Goal: Task Accomplishment & Management: Manage account settings

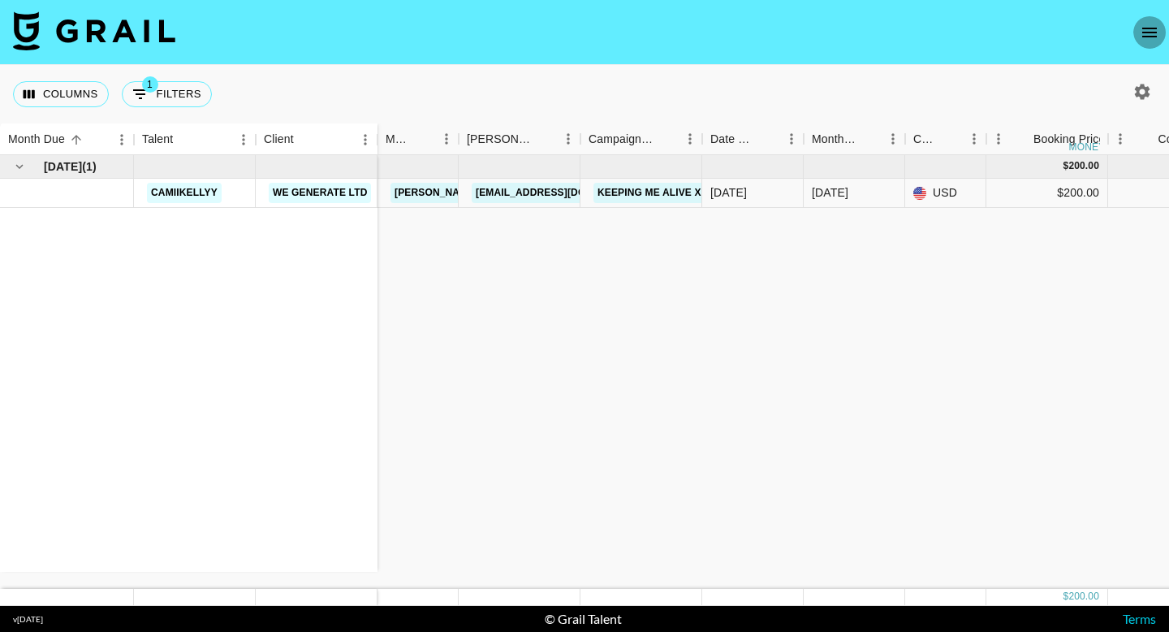
click at [1150, 28] on icon "open drawer" at bounding box center [1149, 32] width 19 height 19
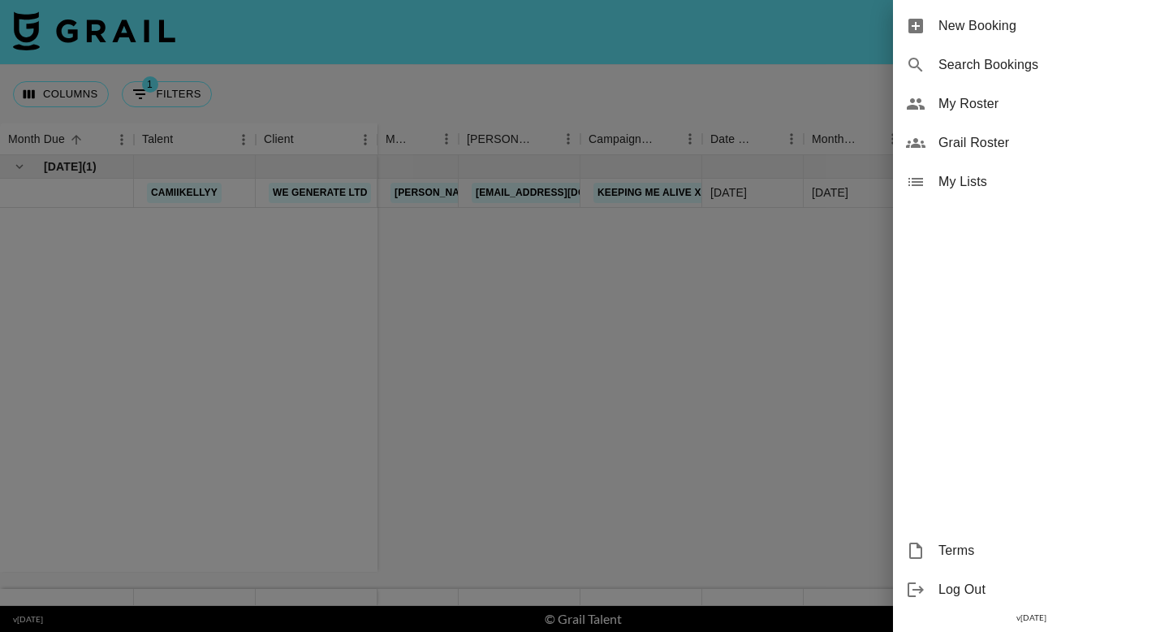
click at [797, 54] on div at bounding box center [584, 316] width 1169 height 632
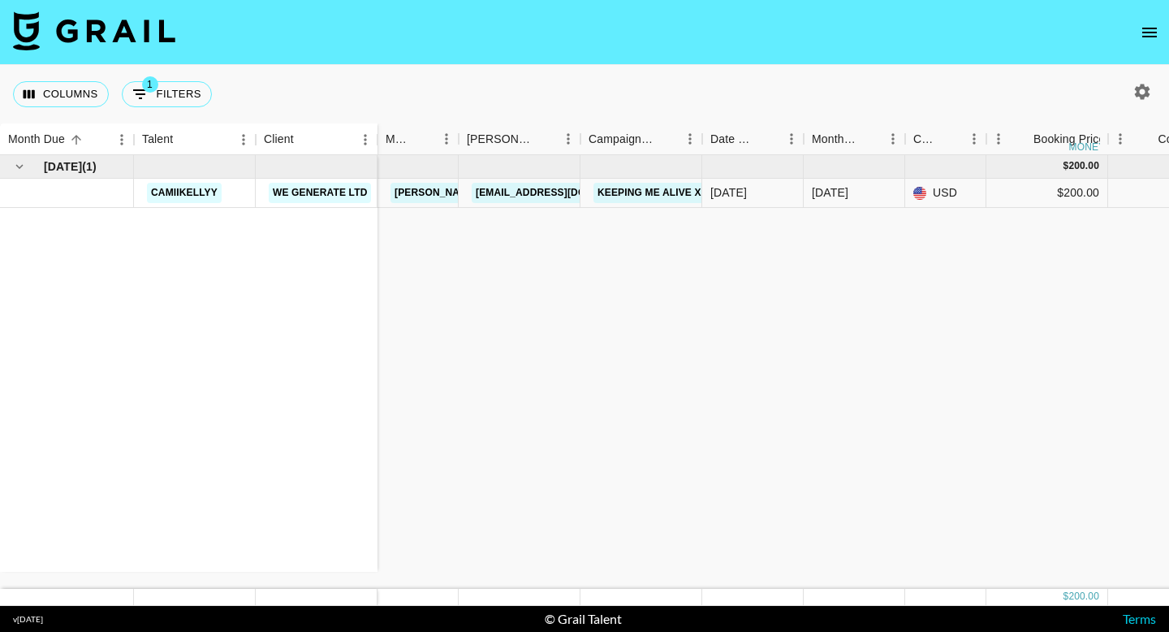
click at [1150, 95] on icon "button" at bounding box center [1142, 91] width 19 height 19
select select "May '25"
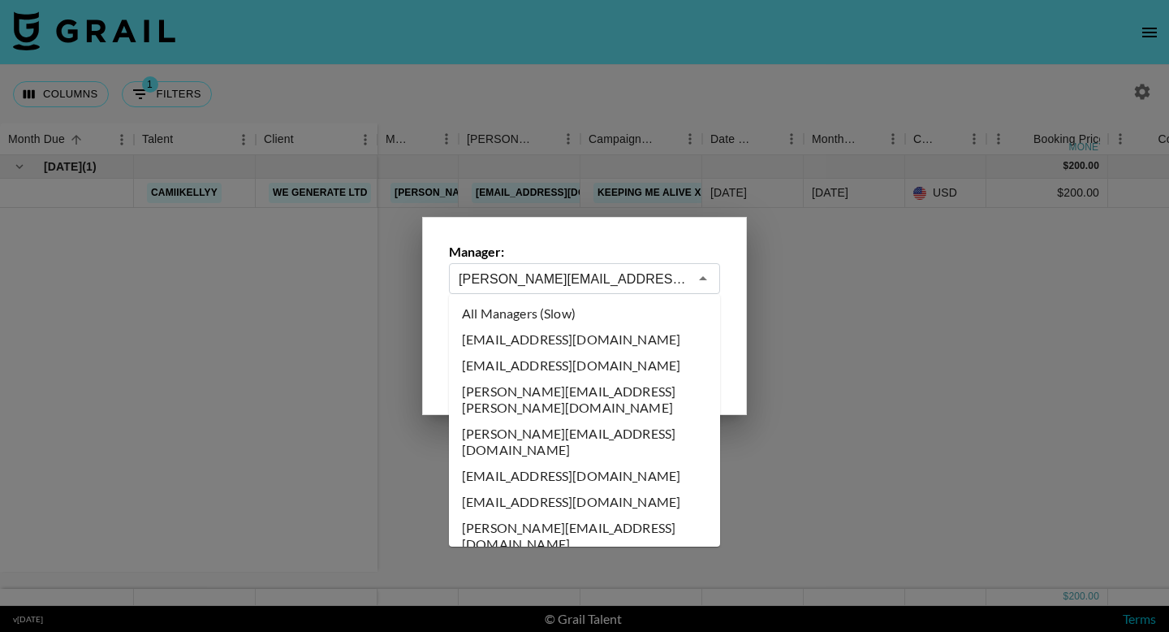
click at [578, 272] on input "alyson@grail-talent.com" at bounding box center [574, 279] width 230 height 19
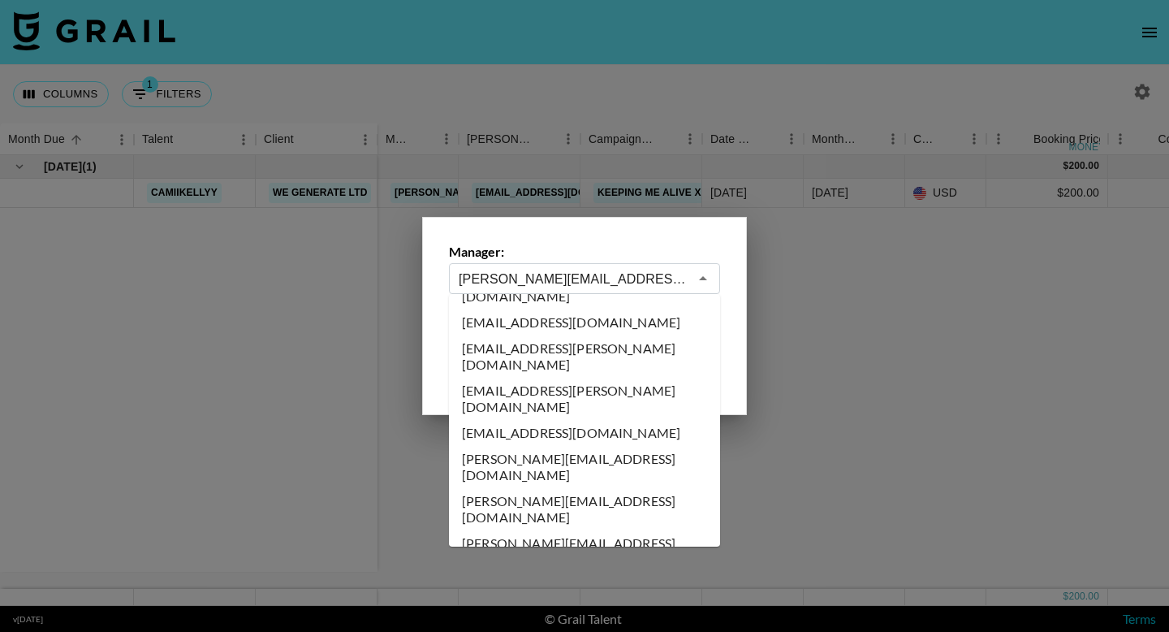
click at [701, 265] on div "alyson@grail-talent.com ​" at bounding box center [584, 278] width 271 height 31
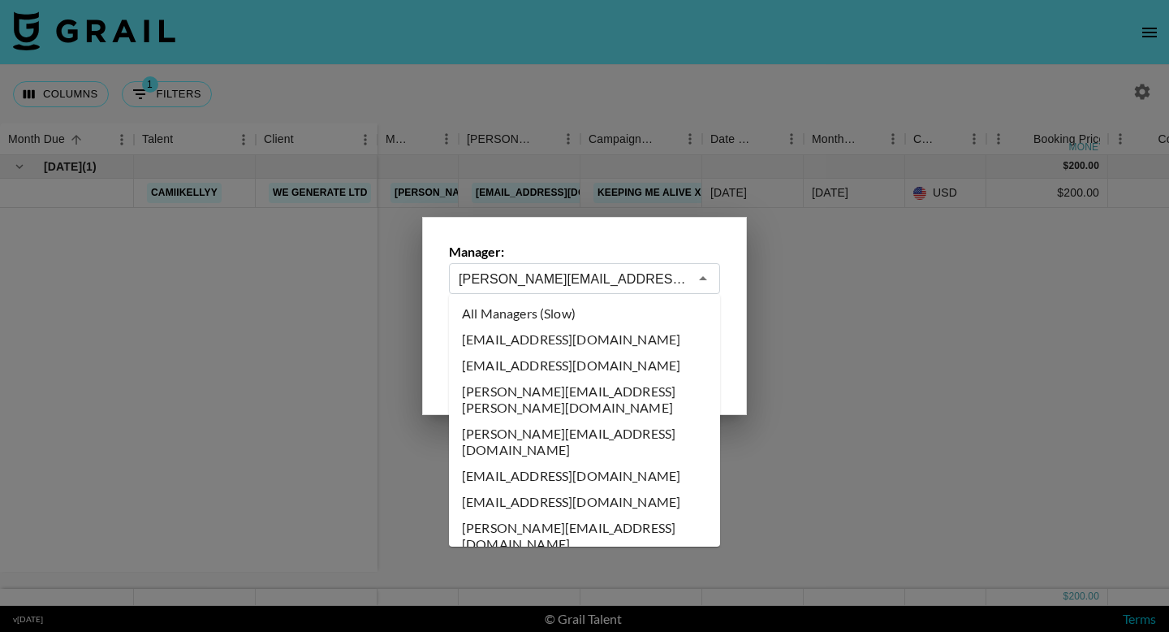
click at [583, 306] on li "All Managers (Slow)" at bounding box center [584, 313] width 271 height 26
type input "All Managers (Slow)"
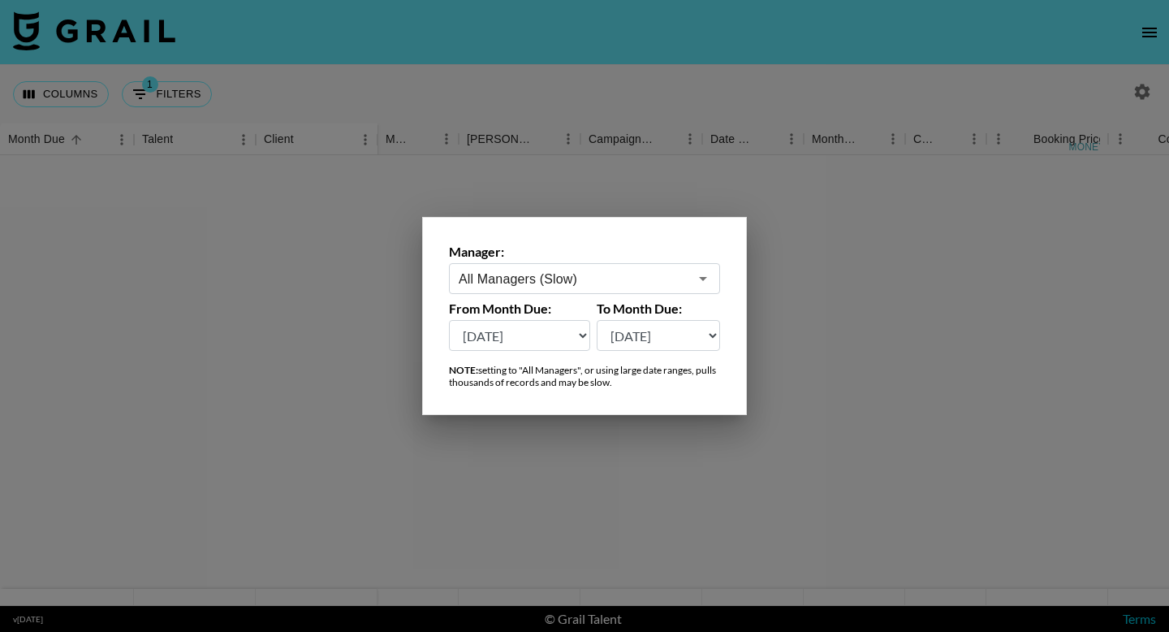
click at [563, 338] on select "Aug '26 Jul '26 Jun '26 May '26 Apr '26 Mar '26 Feb '26 Jan '26 Dec '25 Nov '25…" at bounding box center [519, 335] width 141 height 31
drag, startPoint x: 563, startPoint y: 338, endPoint x: 596, endPoint y: 289, distance: 59.0
click at [600, 283] on input "All Managers (Slow)" at bounding box center [574, 279] width 230 height 19
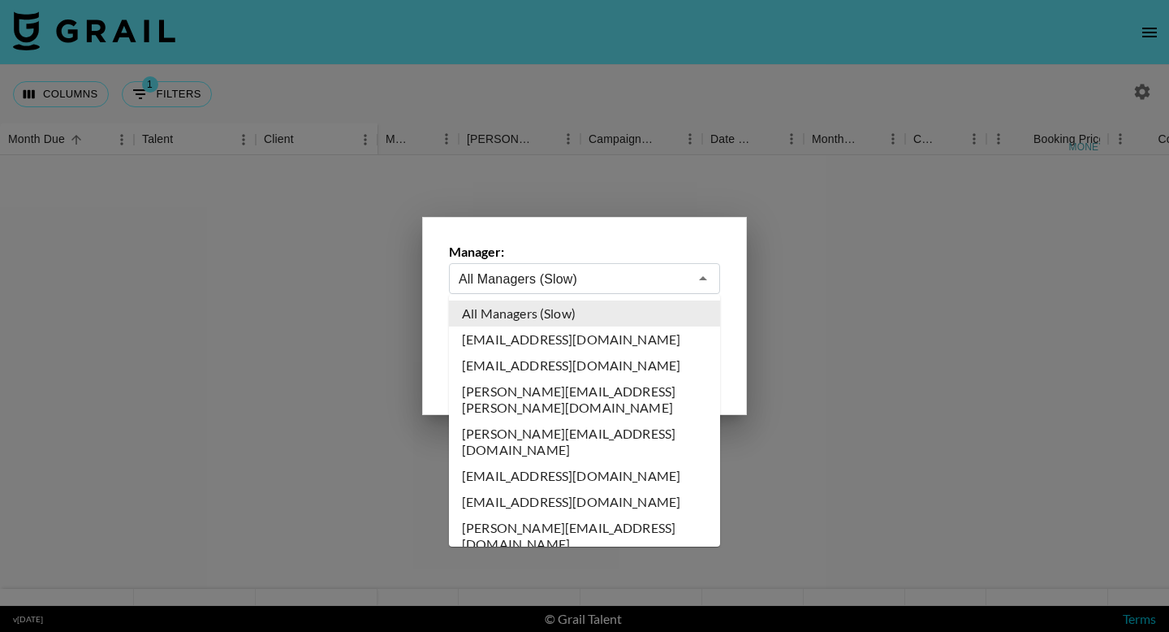
click at [600, 283] on input "All Managers (Slow)" at bounding box center [574, 279] width 230 height 19
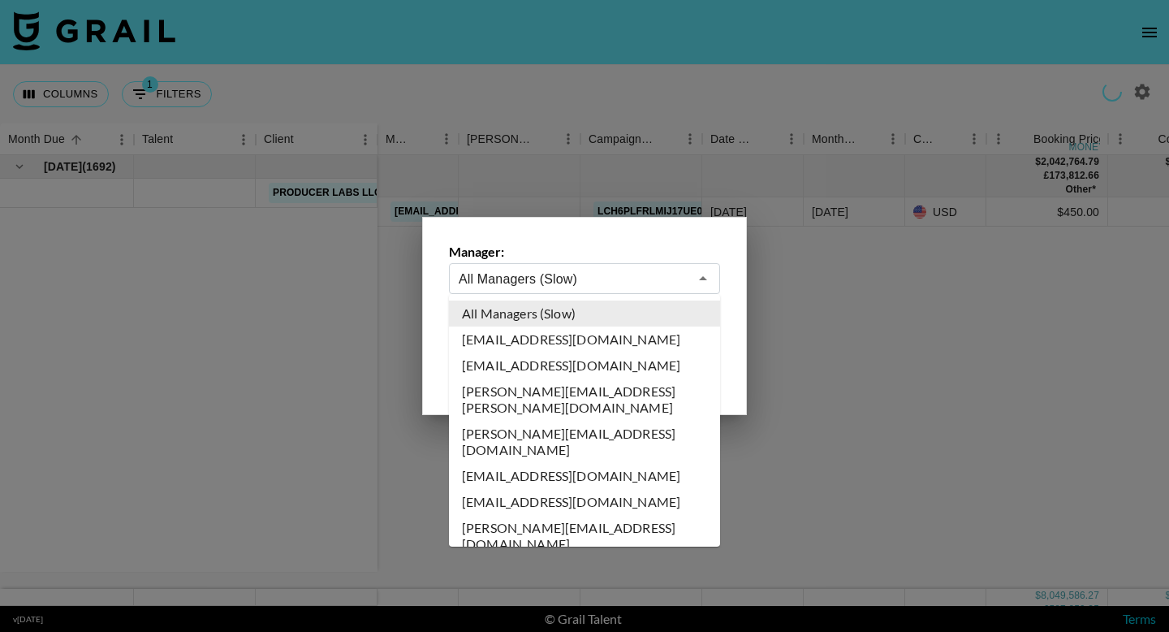
click at [615, 245] on label "Manager:" at bounding box center [584, 252] width 271 height 16
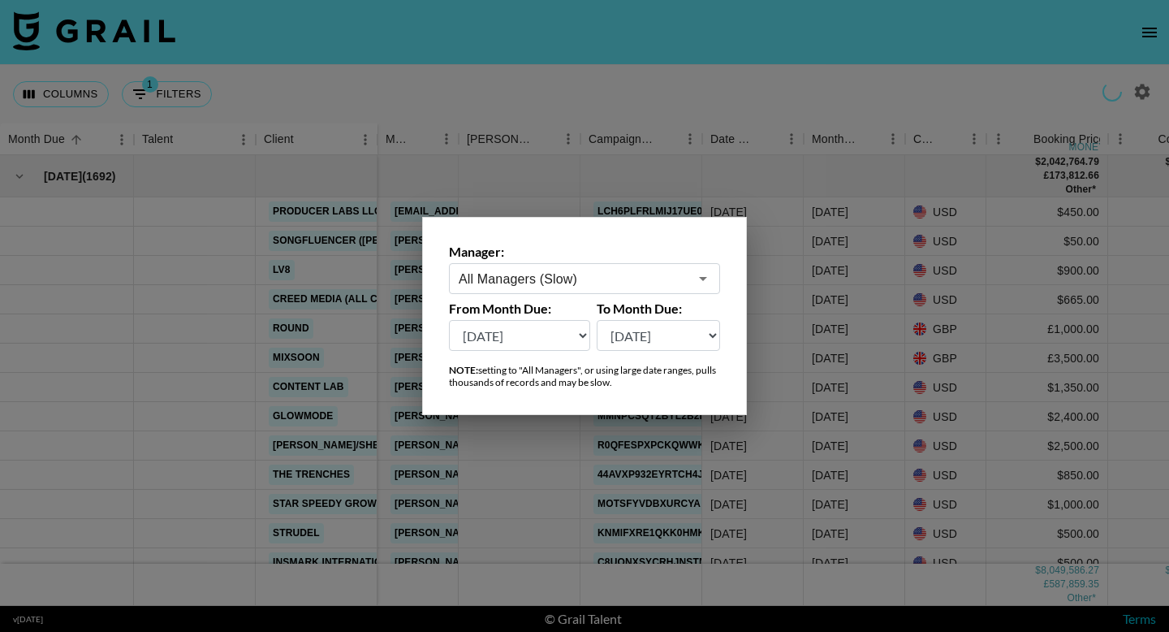
click at [564, 335] on select "Aug '26 Jul '26 Jun '26 May '26 Apr '26 Mar '26 Feb '26 Jan '26 Dec '25 Nov '25…" at bounding box center [519, 335] width 141 height 31
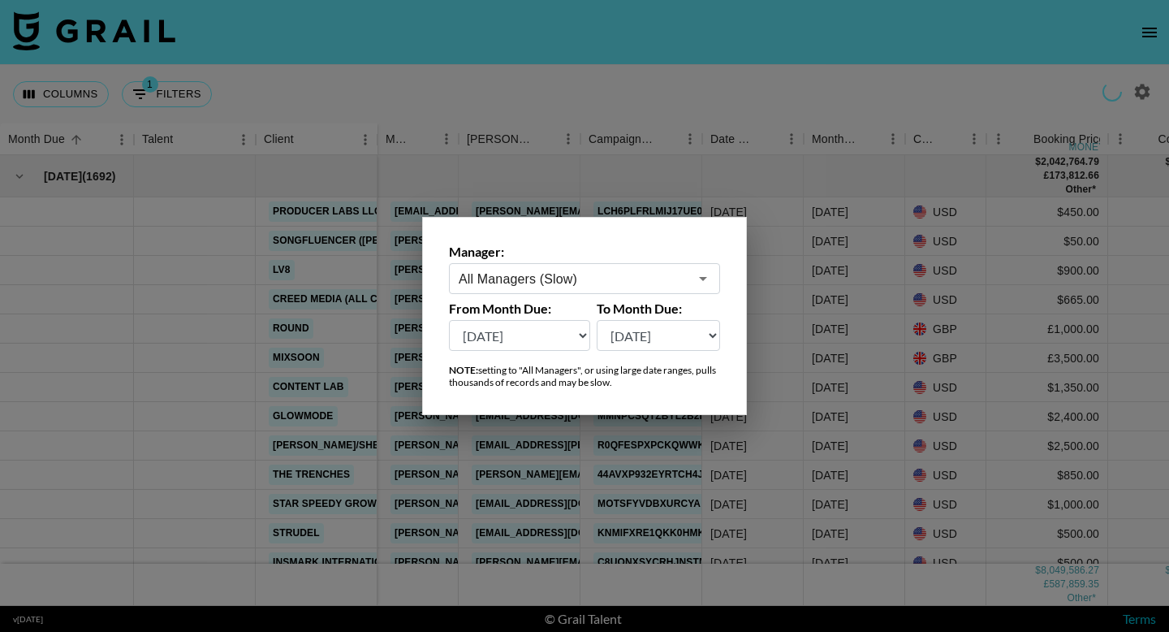
select select "Jul '25"
click at [653, 384] on div "NOTE: setting to "All Managers", or using large date ranges, pulls thousands of…" at bounding box center [584, 376] width 271 height 24
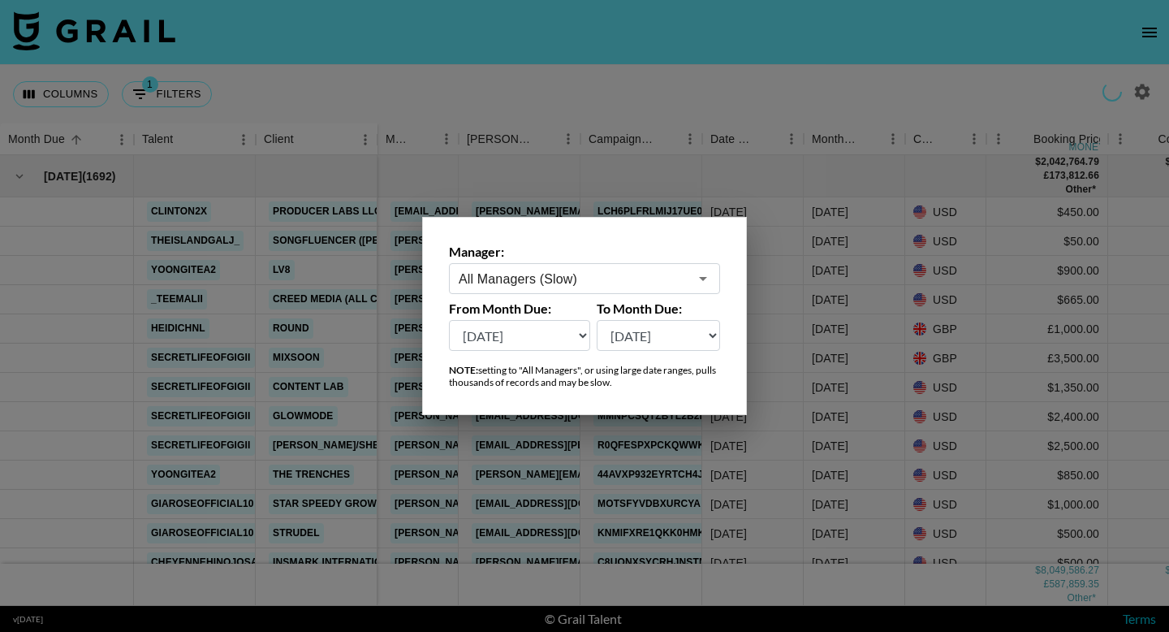
click at [560, 333] on select "Aug '26 Jul '26 Jun '26 May '26 Apr '26 Mar '26 Feb '26 Jan '26 Dec '25 Nov '25…" at bounding box center [519, 335] width 141 height 31
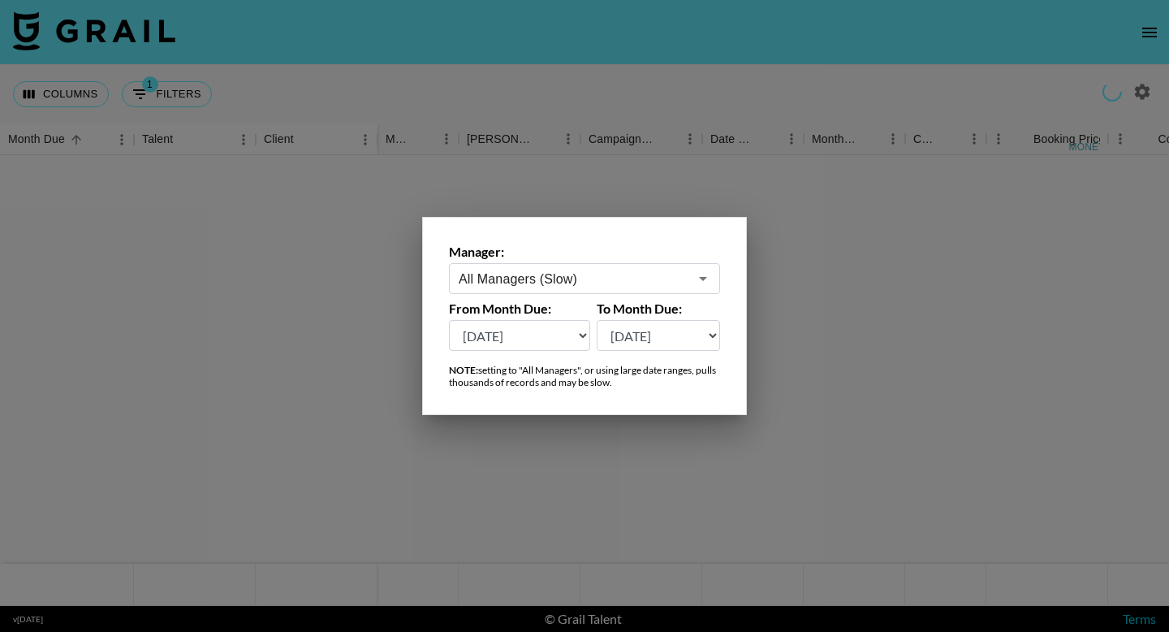
click at [894, 319] on div at bounding box center [584, 316] width 1169 height 632
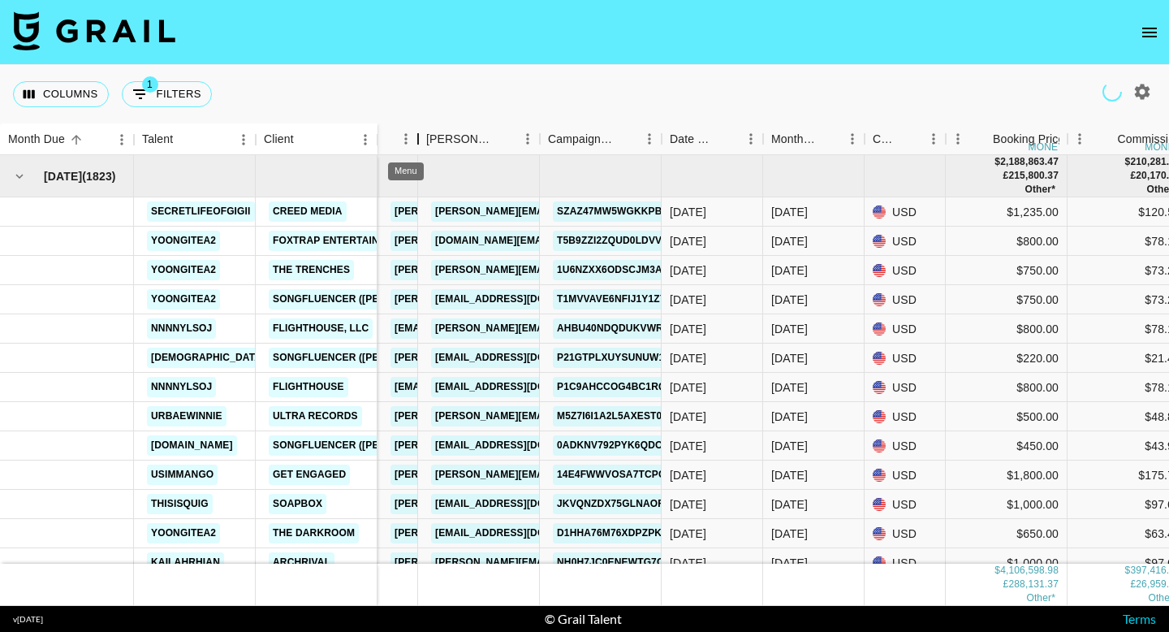
drag, startPoint x: 457, startPoint y: 140, endPoint x: 404, endPoint y: 140, distance: 52.8
click at [404, 140] on div "Manager" at bounding box center [398, 139] width 41 height 32
click at [171, 89] on button "1 Filters" at bounding box center [167, 94] width 90 height 26
select select "bookerId"
select select "status"
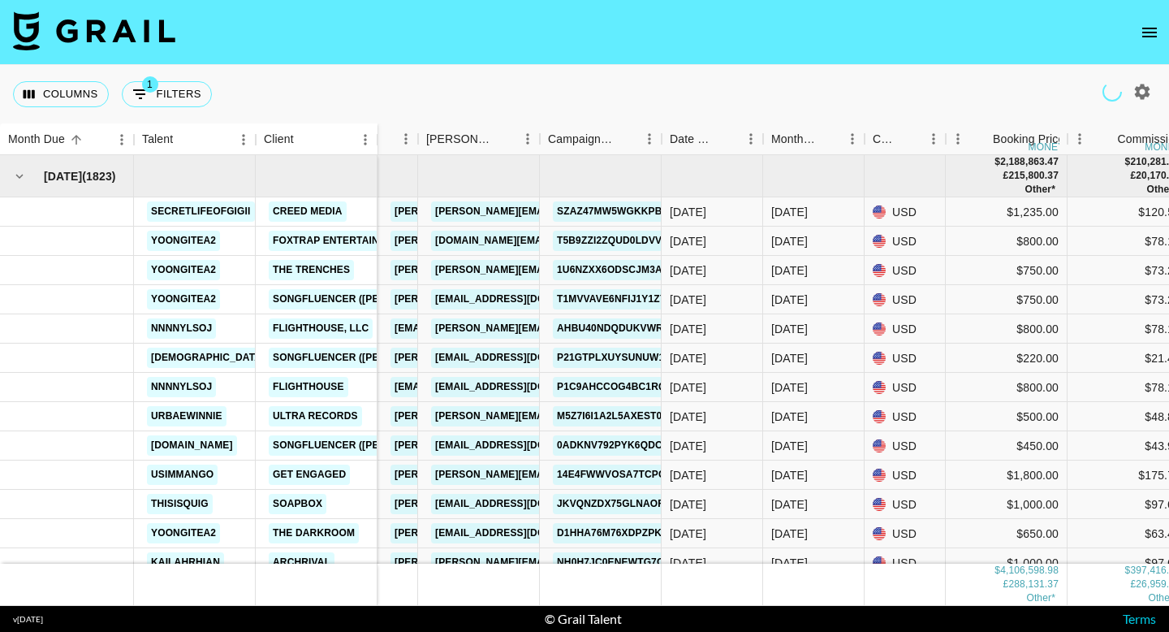
select select "isNotAnyOf"
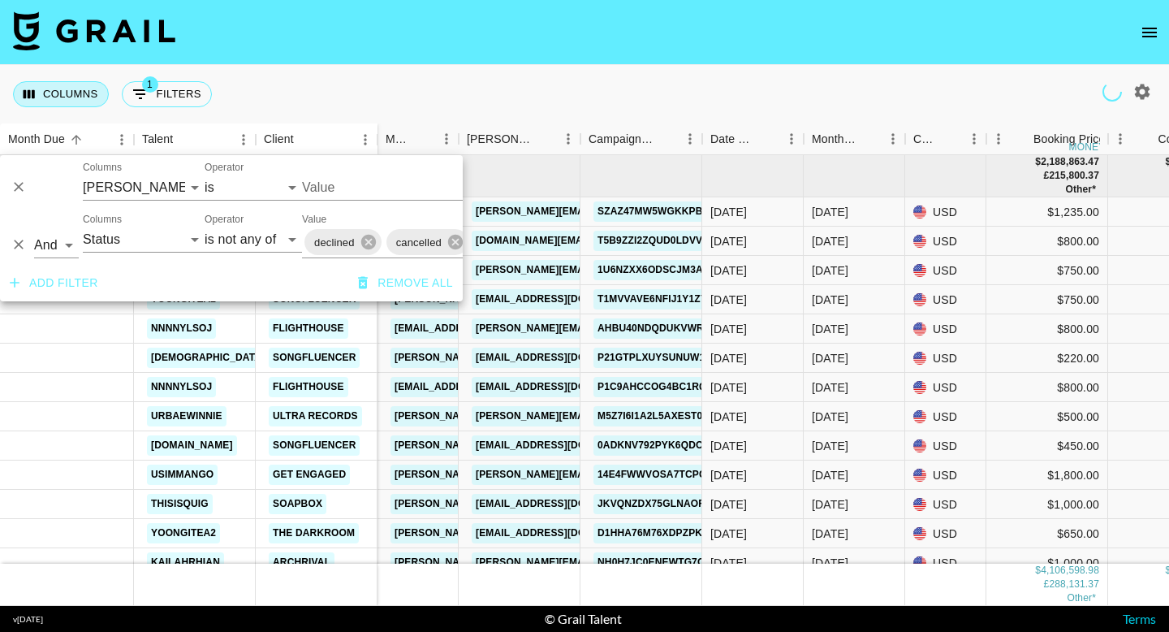
click at [89, 103] on button "Columns" at bounding box center [61, 94] width 96 height 26
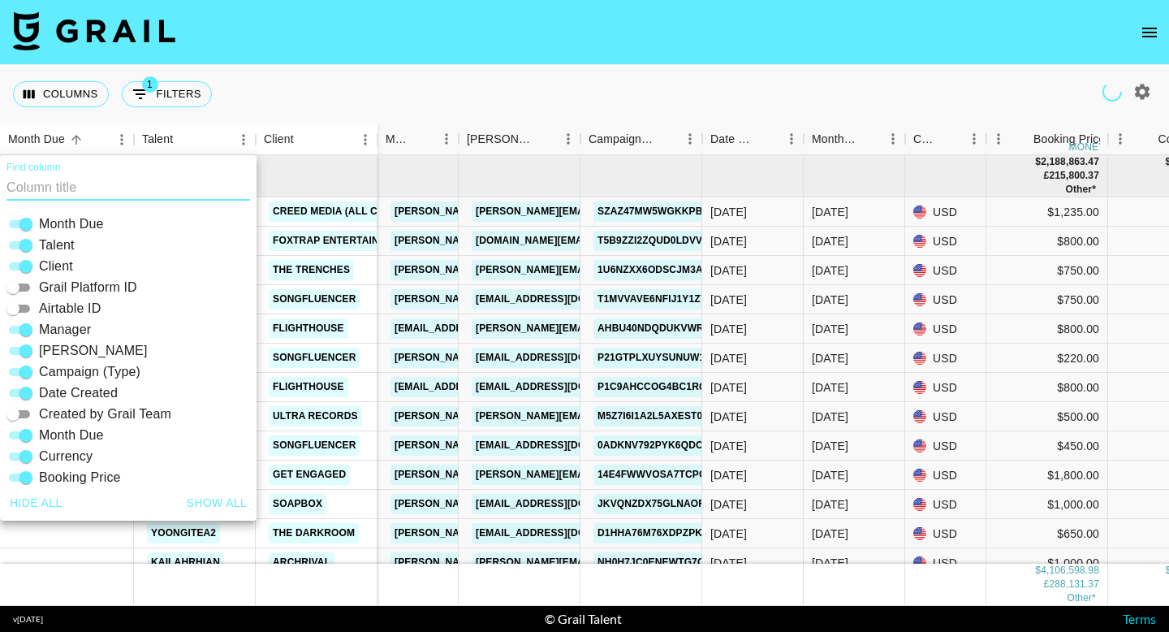
click at [27, 327] on input "Manager" at bounding box center [26, 329] width 58 height 19
checkbox input "false"
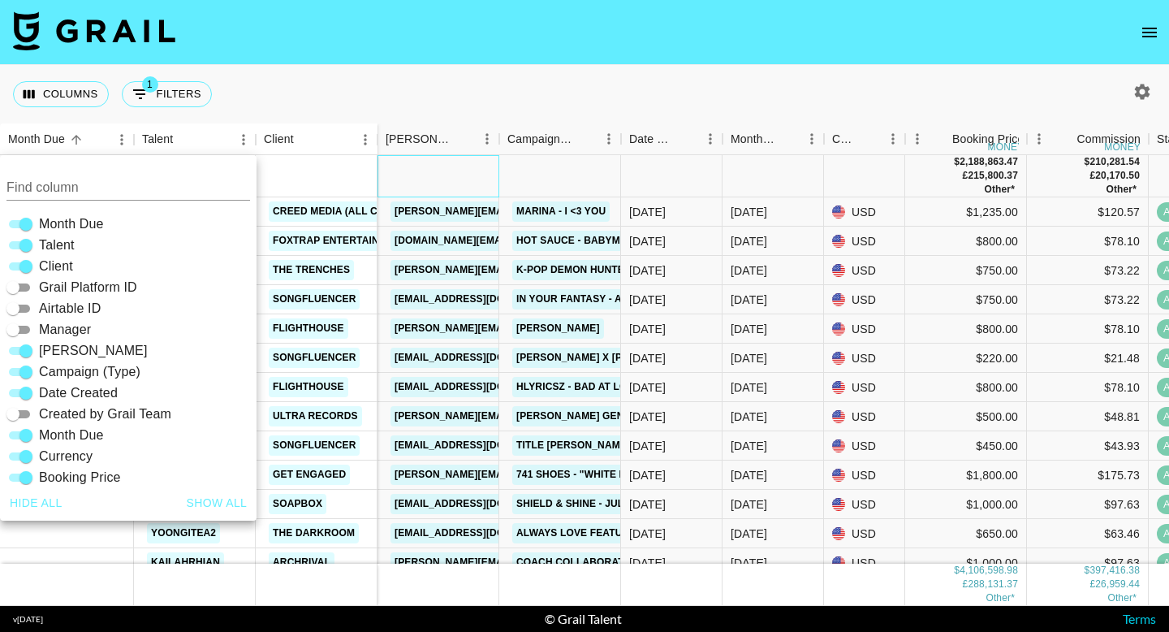
click at [397, 176] on div at bounding box center [439, 176] width 122 height 42
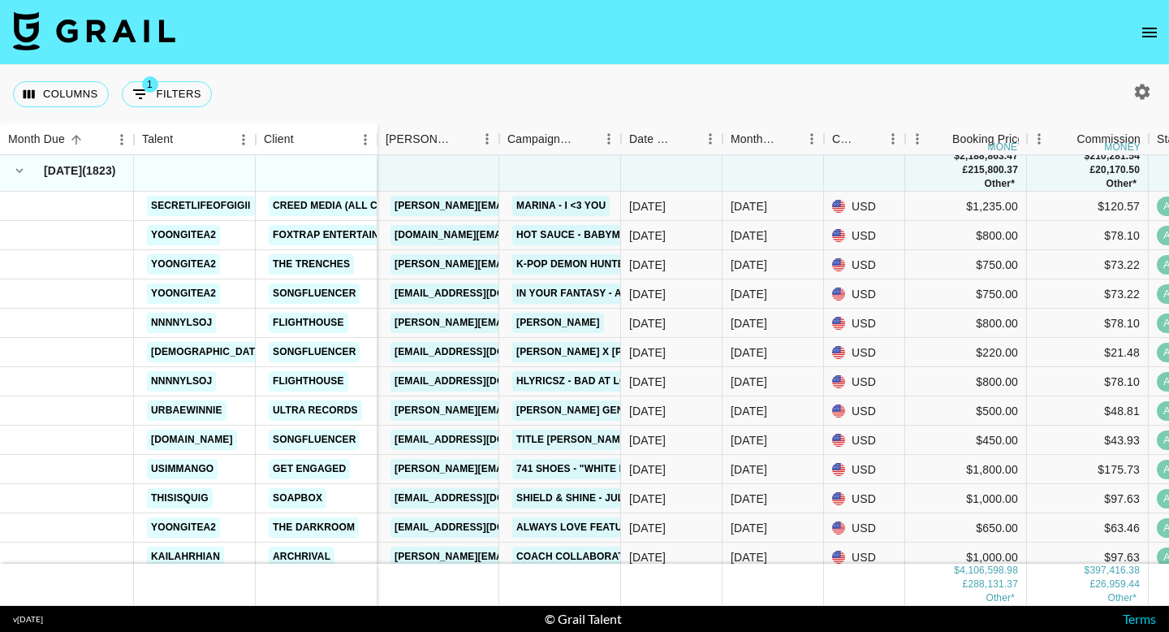
scroll to position [8, 0]
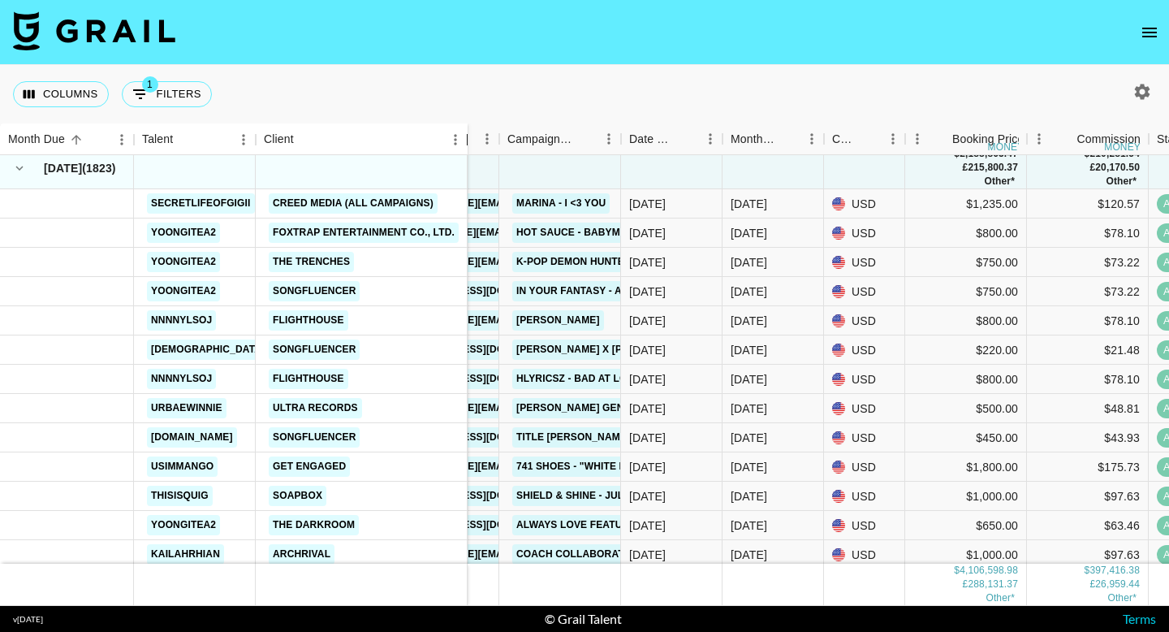
drag, startPoint x: 375, startPoint y: 134, endPoint x: 463, endPoint y: 140, distance: 87.9
click at [464, 140] on div "Client" at bounding box center [467, 139] width 19 height 32
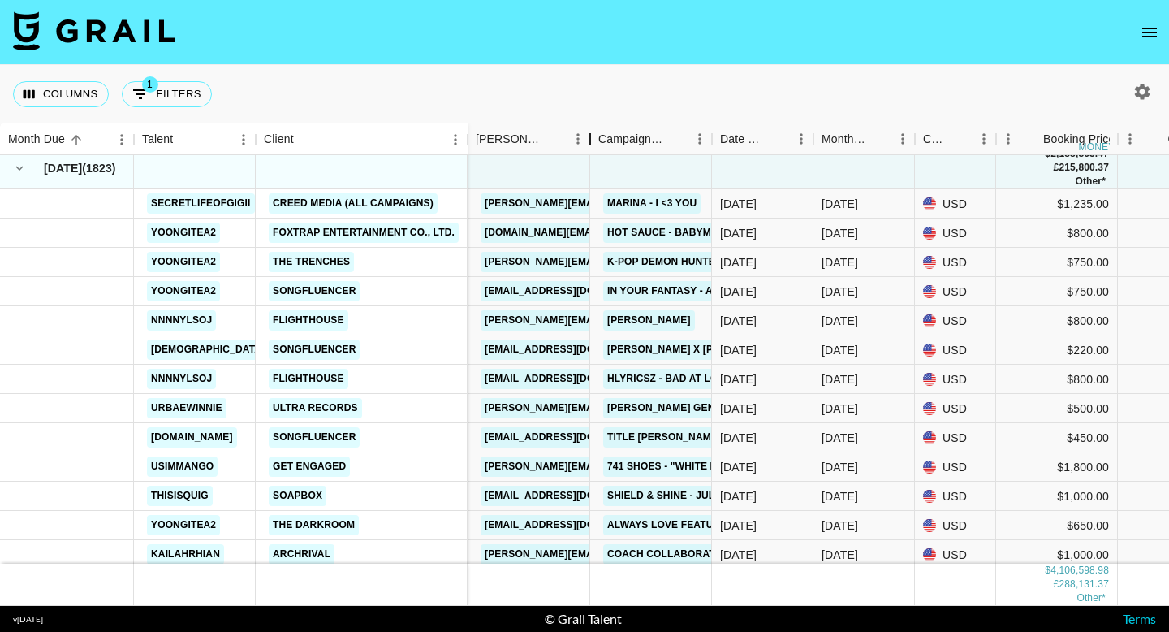
drag, startPoint x: 592, startPoint y: 141, endPoint x: 669, endPoint y: 143, distance: 77.2
click at [600, 143] on div "Booker" at bounding box center [590, 139] width 19 height 32
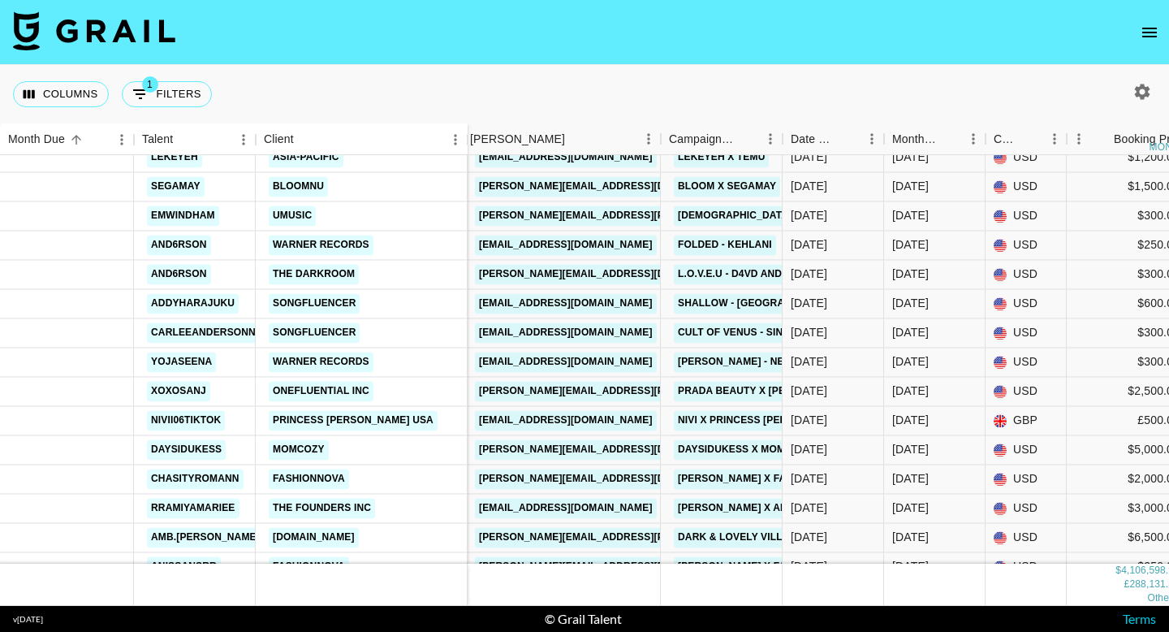
scroll to position [1077, 3]
click at [631, 393] on link "nicole.mosley@loreal.com" at bounding box center [651, 391] width 348 height 20
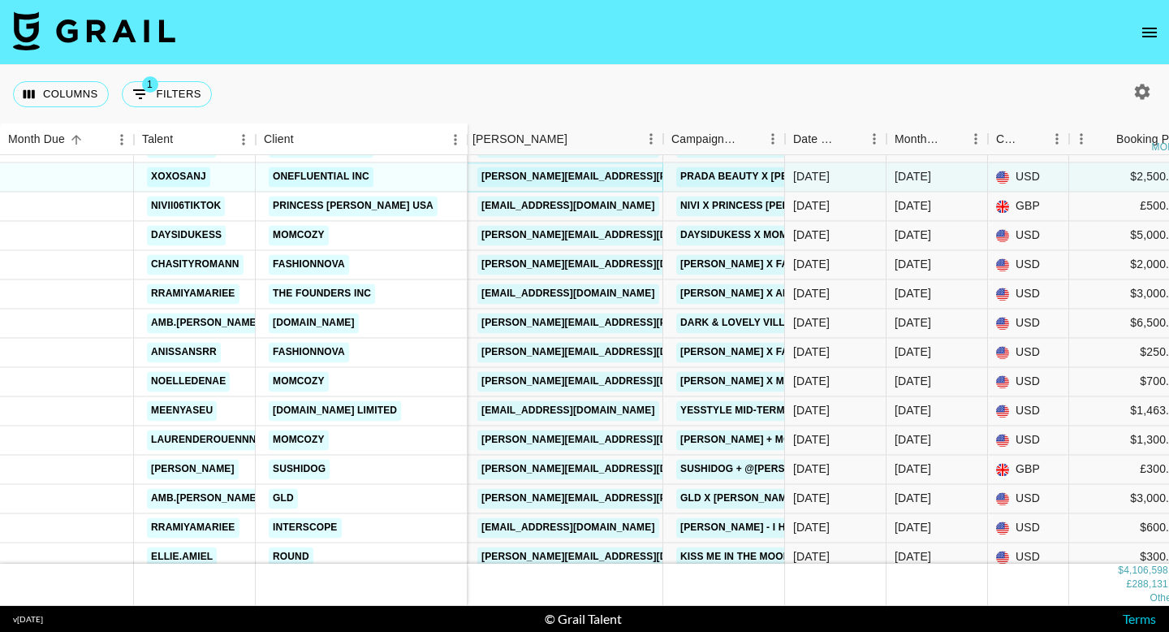
scroll to position [1295, 3]
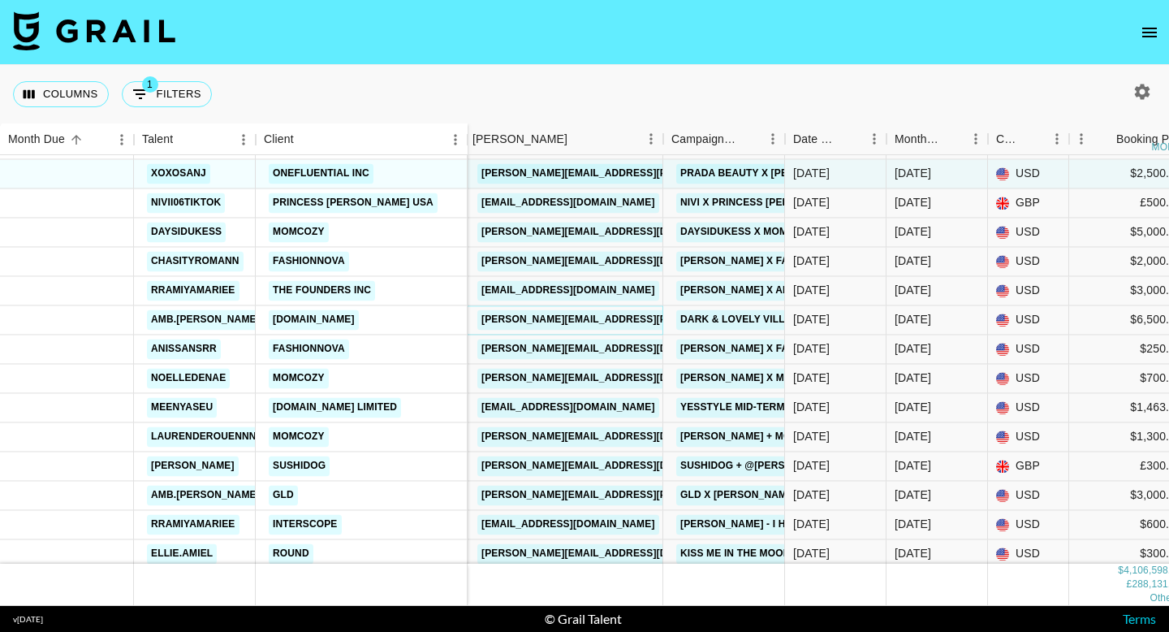
click at [522, 313] on link "morgan.falconer@influencer.com" at bounding box center [651, 319] width 348 height 20
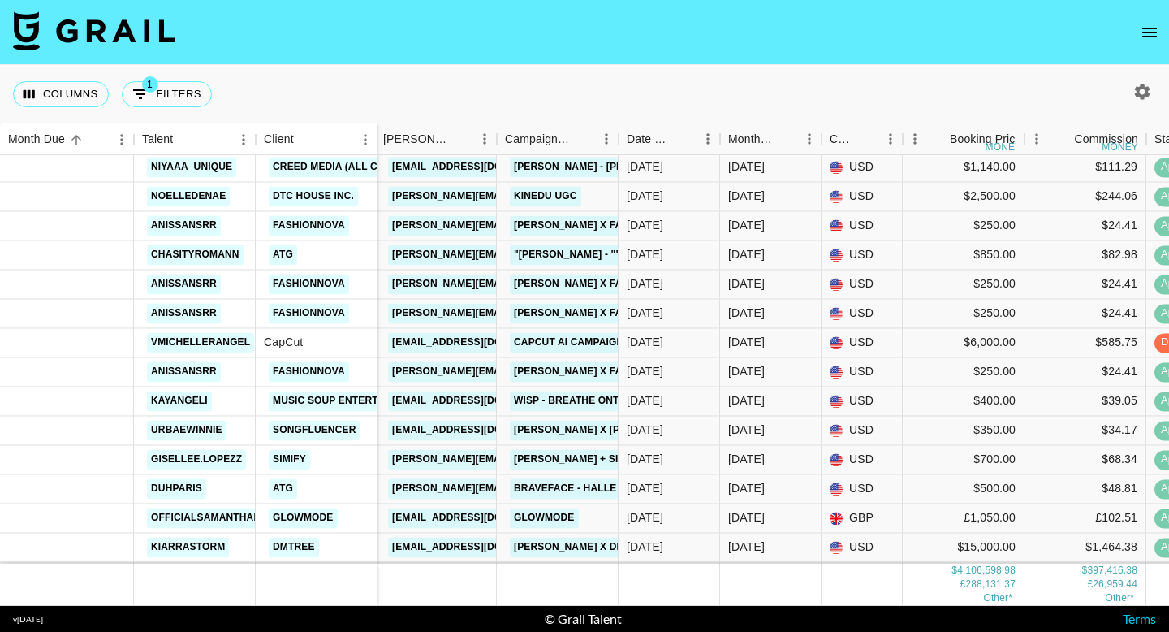
scroll to position [2230, 2]
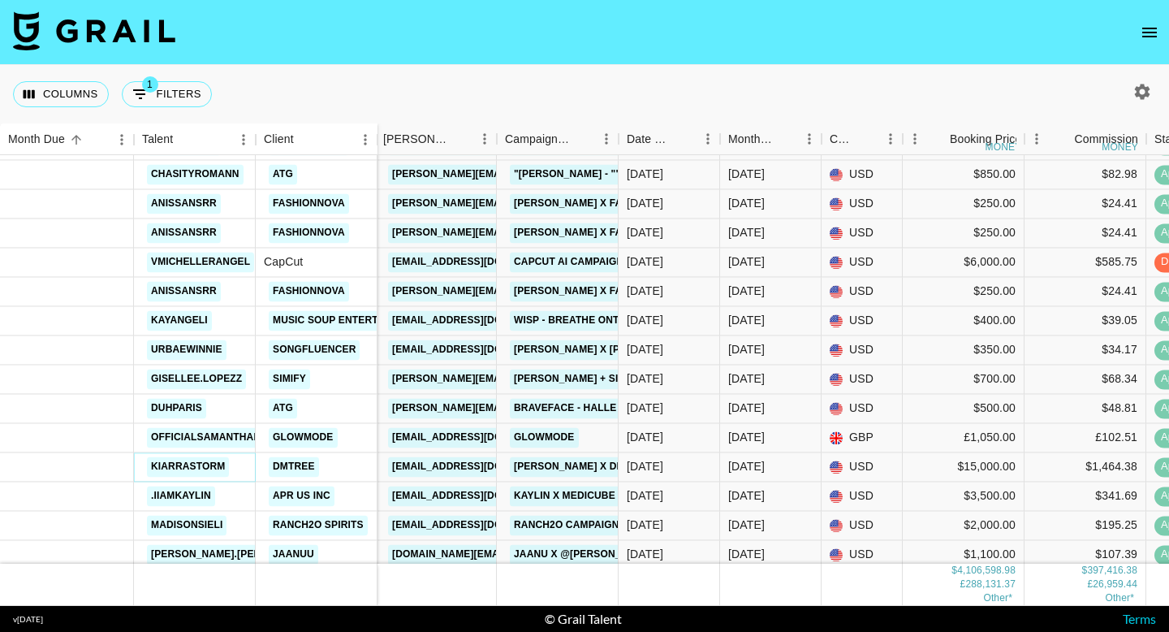
click at [206, 464] on link "kiarrastorm" at bounding box center [188, 466] width 82 height 20
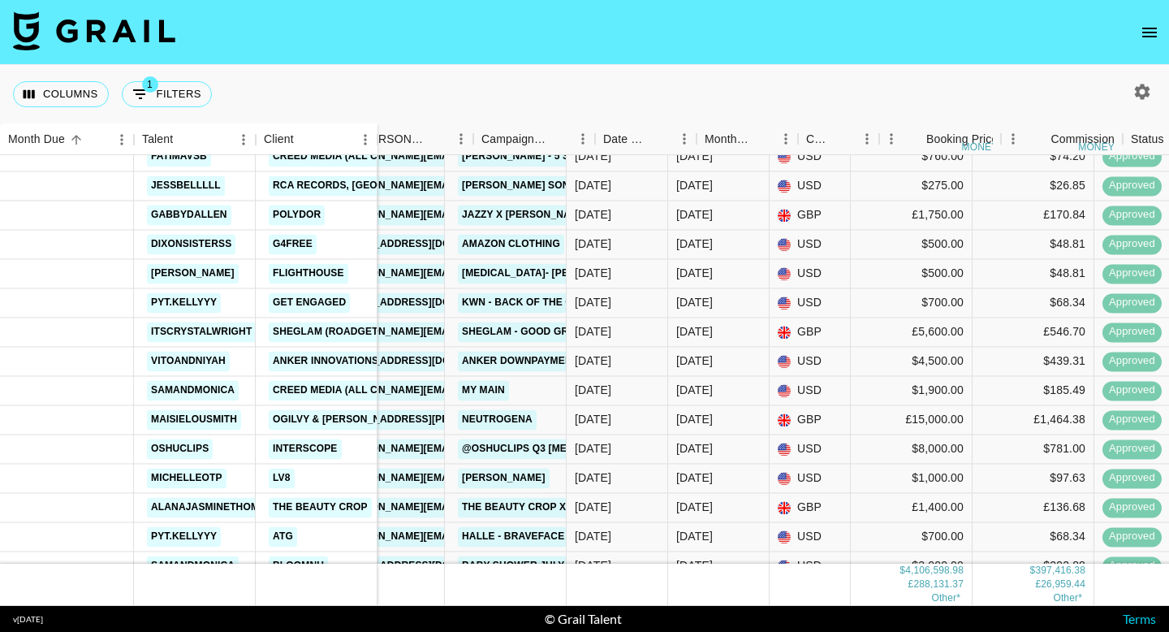
scroll to position [3417, 0]
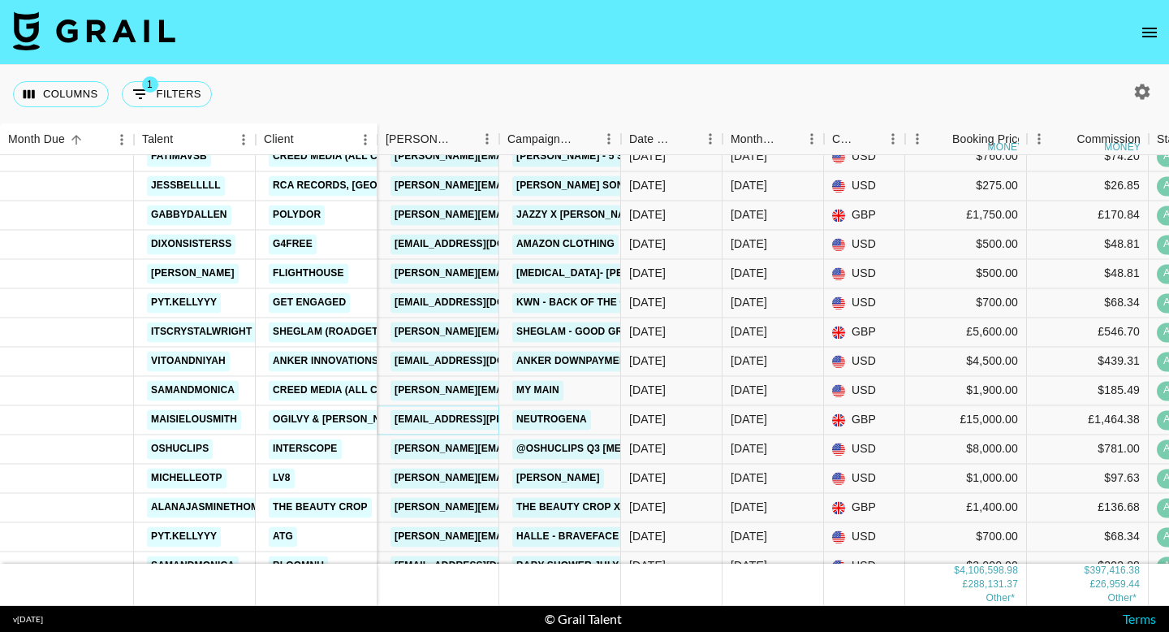
click at [470, 425] on link "tanita.allen@ogilvy.com" at bounding box center [523, 419] width 265 height 20
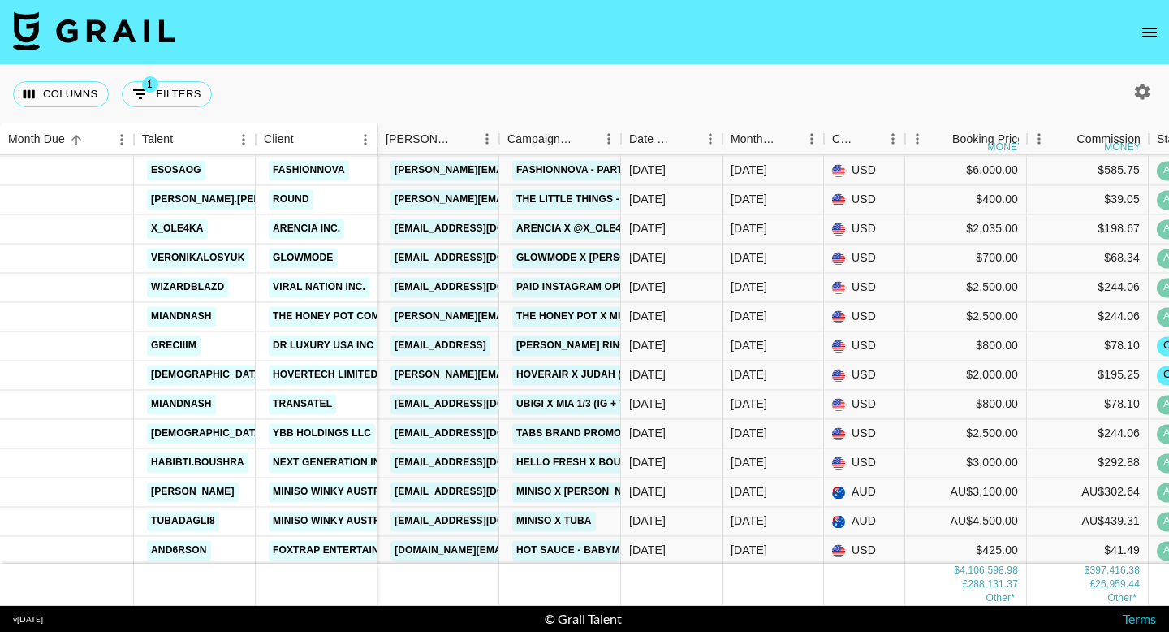
scroll to position [5804, 0]
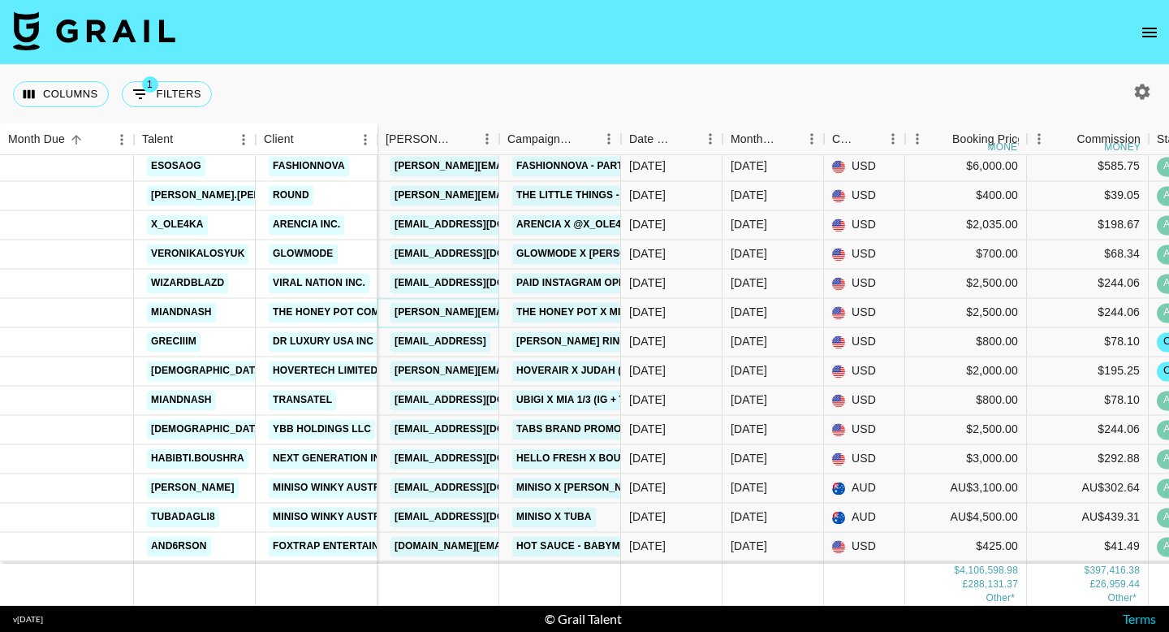
click at [473, 312] on link "jessicar@thehoneypot.co" at bounding box center [523, 312] width 265 height 20
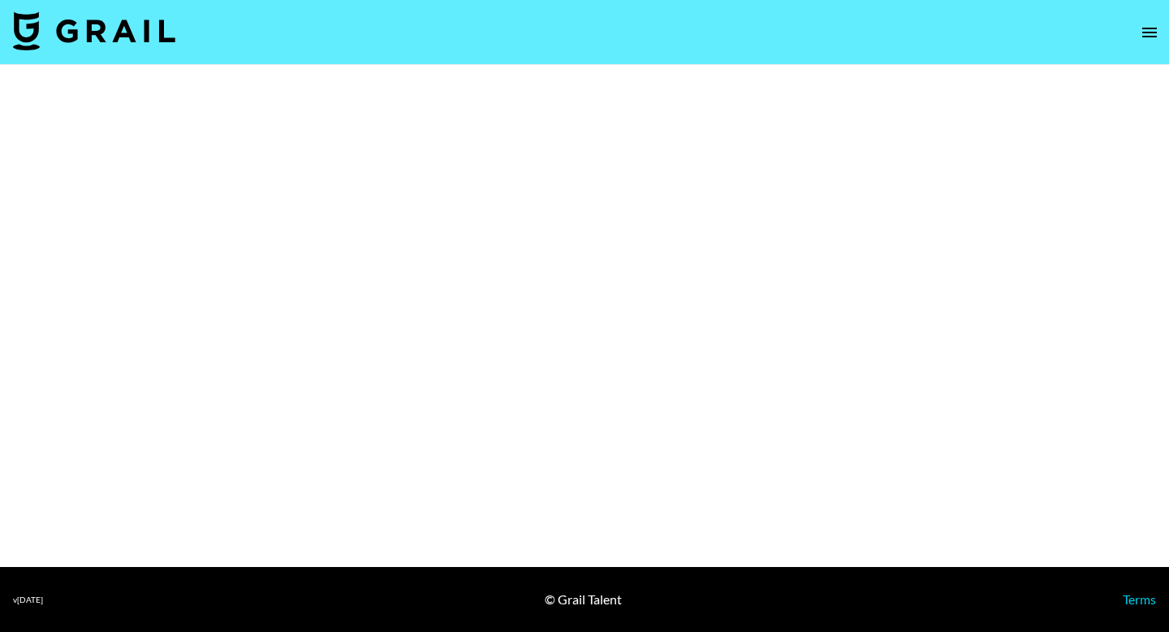
select select "Brand"
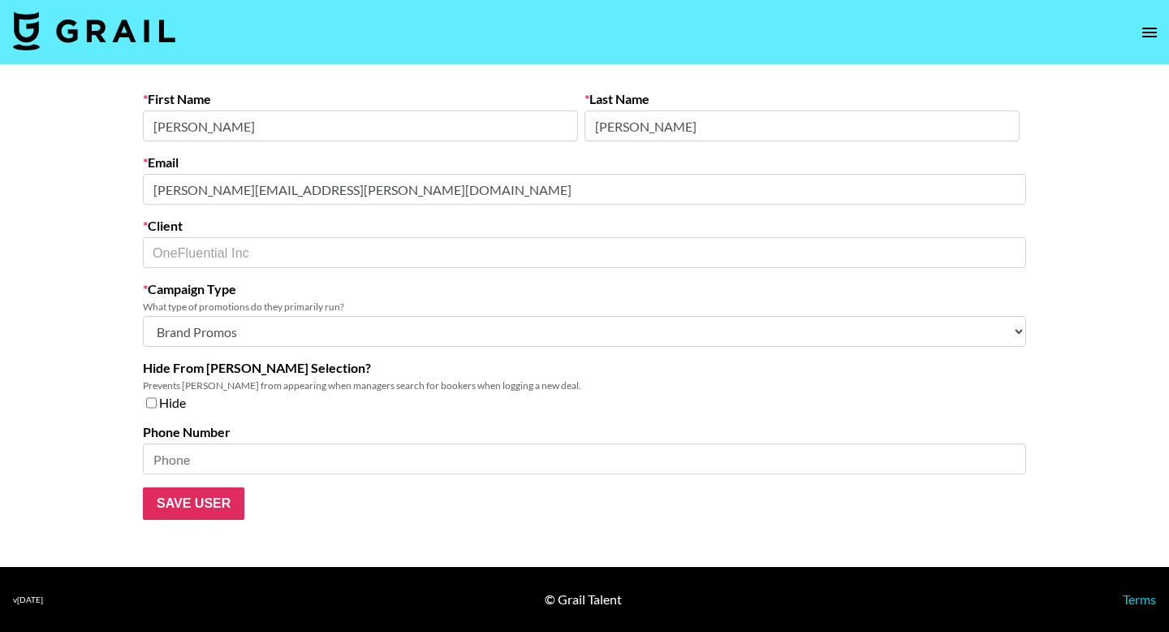
click at [96, 177] on main "First Name Nicole Last Name Mosley Email nicole.mosley@loreal.com Client OneFlu…" at bounding box center [584, 316] width 1169 height 502
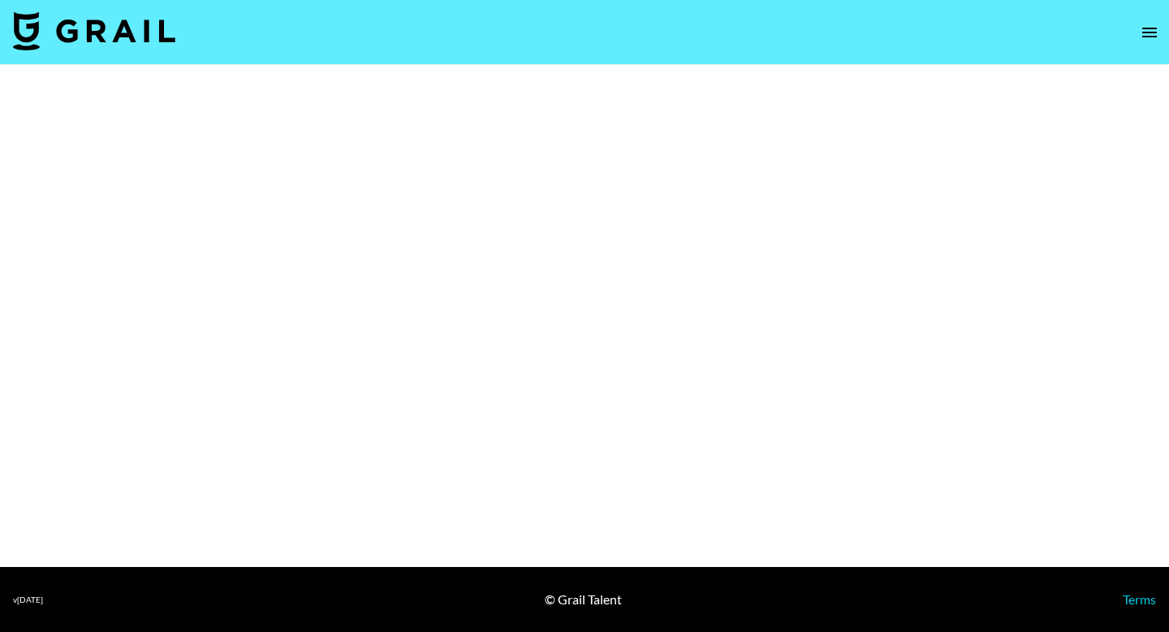
select select "Brand"
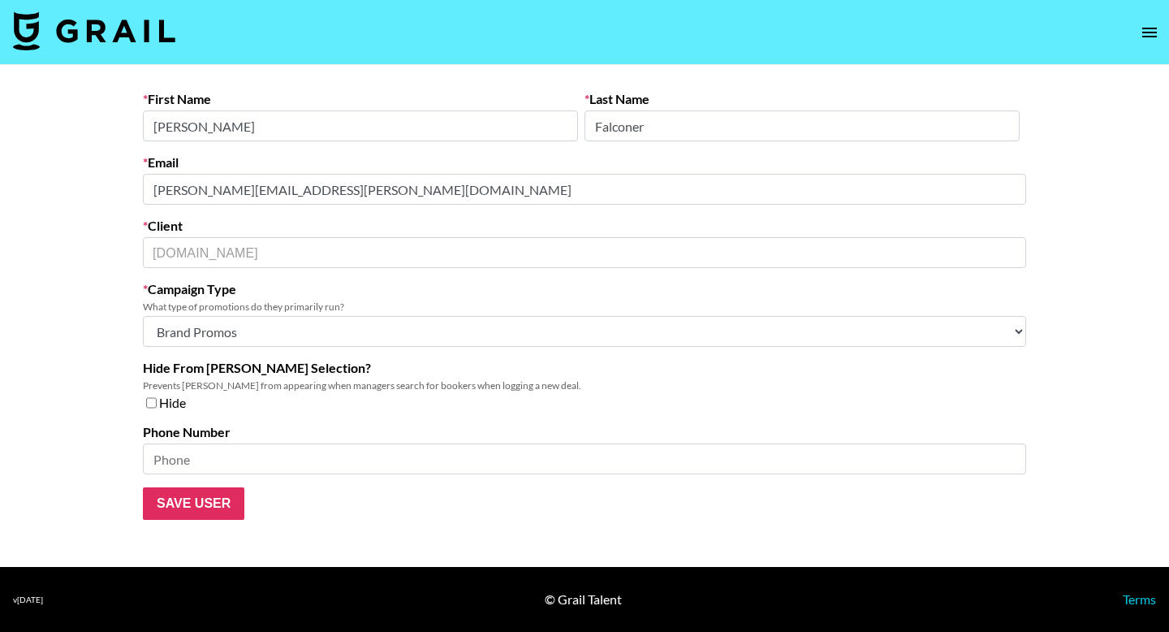
click at [148, 169] on div "Email morgan.falconer@influencer.com" at bounding box center [584, 179] width 883 height 50
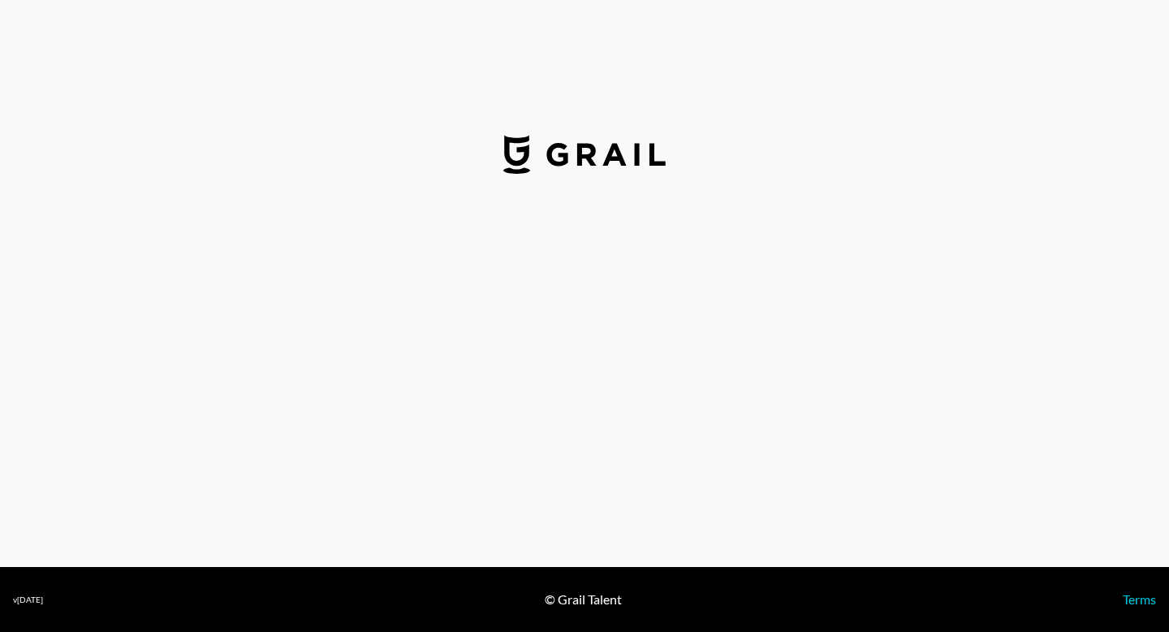
select select "USD"
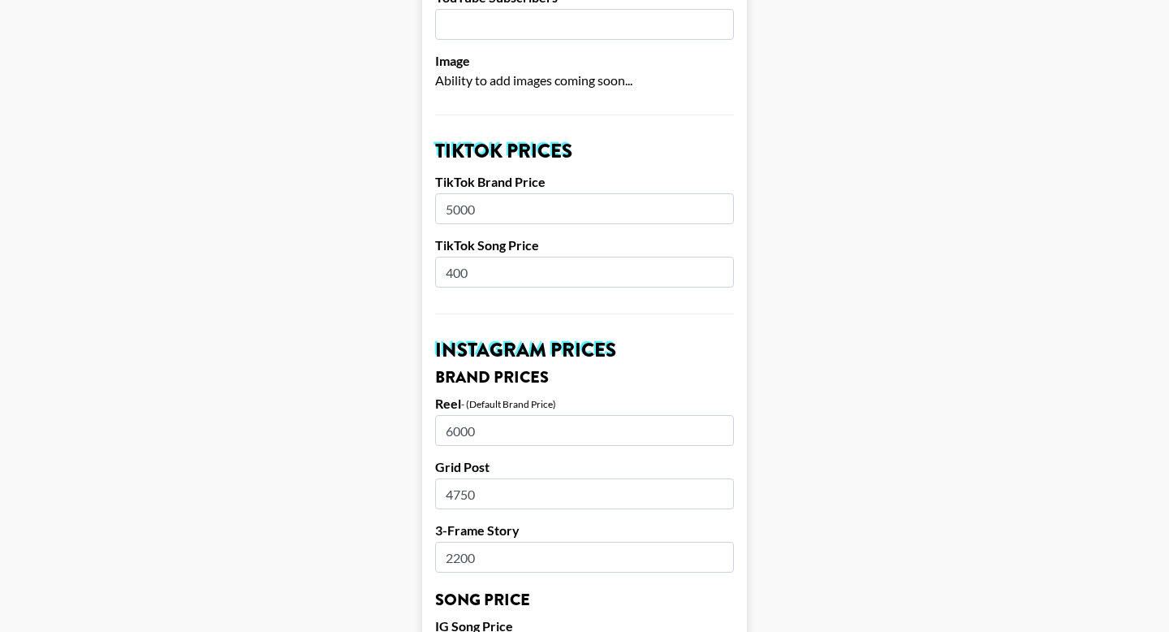
scroll to position [460, 0]
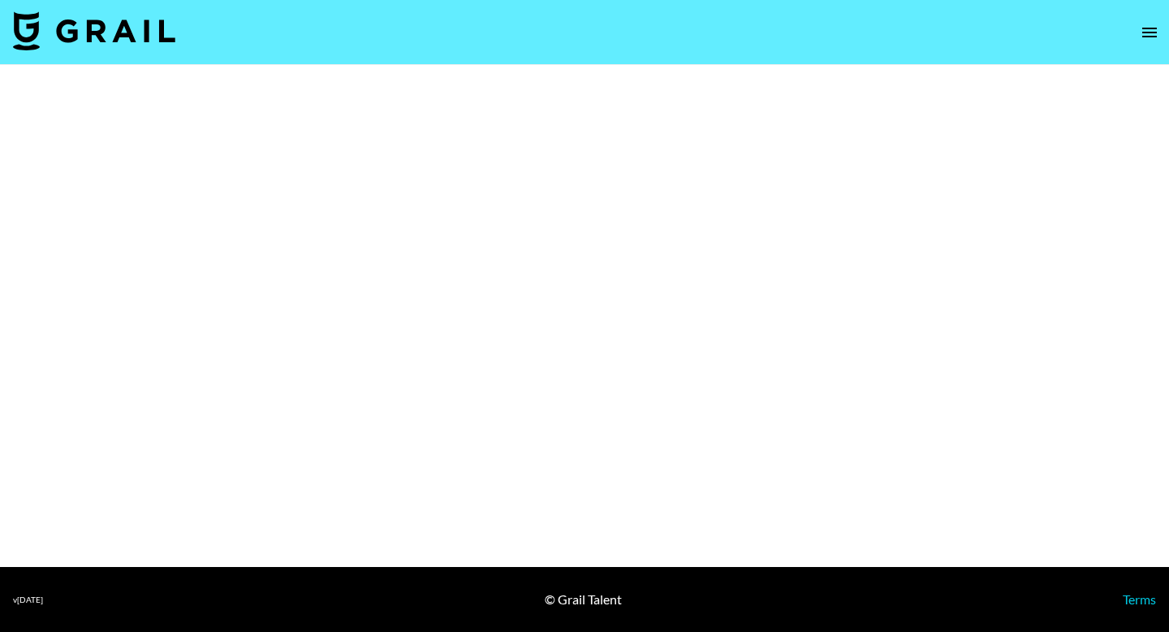
select select "Brand"
